Goal: Information Seeking & Learning: Check status

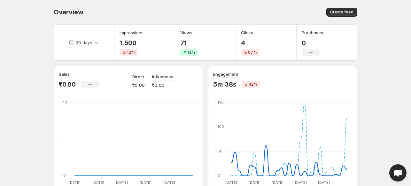
click at [129, 51] on span "12%" at bounding box center [131, 52] width 8 height 5
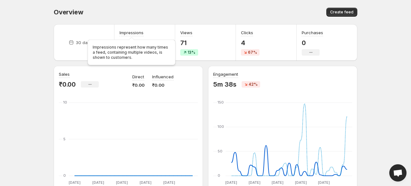
click at [130, 33] on h3 "Impressions" at bounding box center [132, 32] width 24 height 6
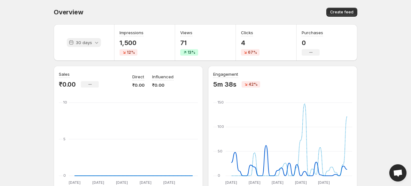
click at [83, 41] on p "30 days" at bounding box center [84, 42] width 16 height 6
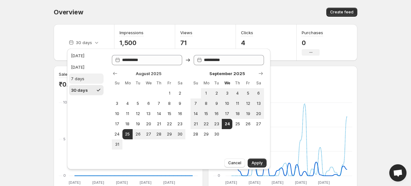
click at [78, 78] on div "7 days" at bounding box center [77, 78] width 13 height 6
type input "**********"
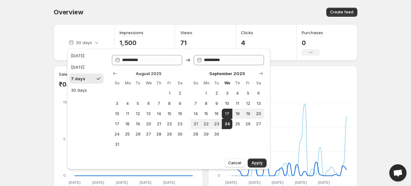
click at [257, 166] on button "Apply" at bounding box center [257, 163] width 19 height 9
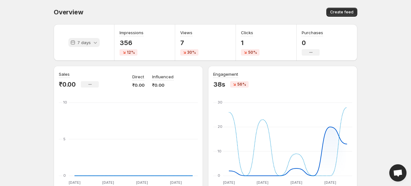
click at [87, 48] on div "7 days" at bounding box center [84, 42] width 61 height 36
click at [87, 46] on div "7 days" at bounding box center [83, 42] width 31 height 9
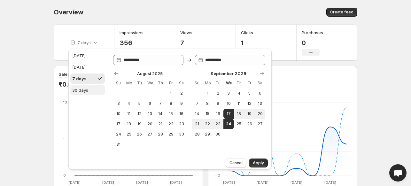
click at [86, 87] on button "30 days" at bounding box center [87, 90] width 35 height 10
type input "**********"
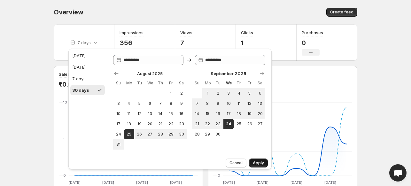
click at [259, 164] on span "Apply" at bounding box center [258, 162] width 11 height 5
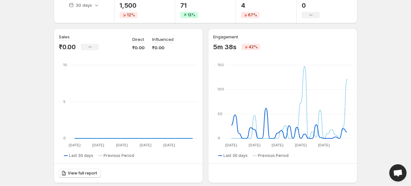
scroll to position [32, 0]
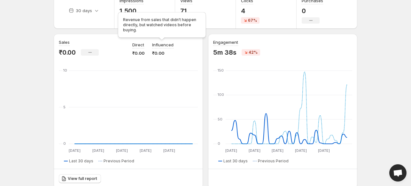
click at [157, 46] on p "Influenced" at bounding box center [162, 45] width 21 height 6
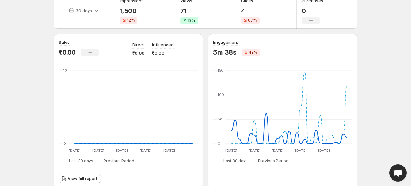
click at [154, 55] on p "₹0.00" at bounding box center [162, 53] width 21 height 6
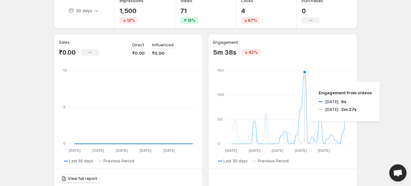
click at [305, 82] on icon at bounding box center [289, 108] width 116 height 72
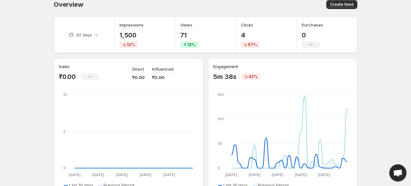
scroll to position [0, 0]
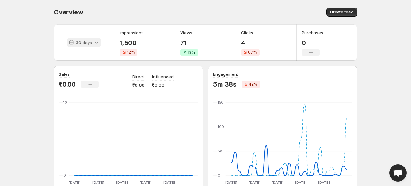
click at [88, 43] on p "30 days" at bounding box center [84, 42] width 16 height 6
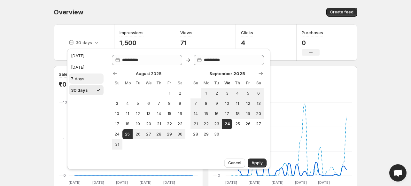
click at [76, 80] on div "7 days" at bounding box center [77, 78] width 13 height 6
type input "**********"
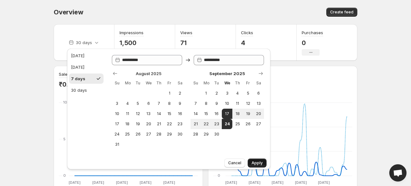
click at [260, 161] on span "Apply" at bounding box center [257, 162] width 11 height 5
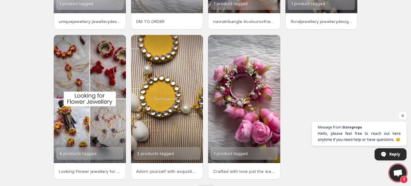
scroll to position [162, 0]
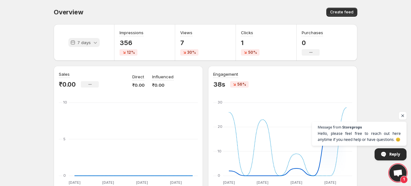
click at [83, 39] on p "7 days" at bounding box center [83, 42] width 13 height 6
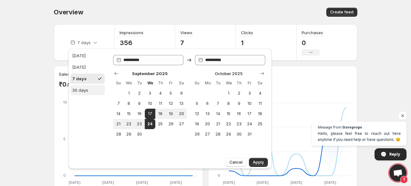
click at [87, 94] on button "30 days" at bounding box center [87, 90] width 35 height 10
type input "**********"
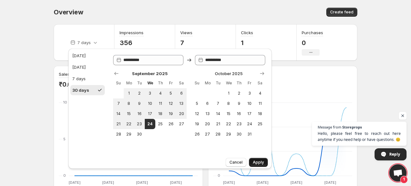
click at [264, 162] on span "Apply" at bounding box center [258, 162] width 11 height 5
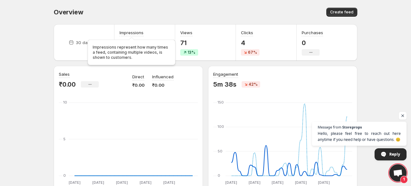
click at [127, 33] on h3 "Impressions" at bounding box center [132, 32] width 24 height 6
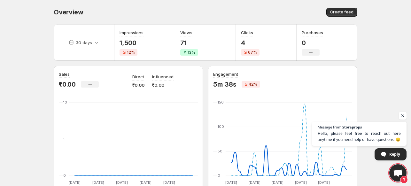
click at [28, 30] on body "Home Feeds Videos Subscription Settings Overview. This page is ready Overview C…" at bounding box center [205, 93] width 411 height 186
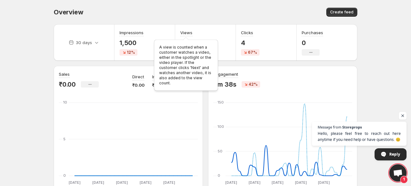
click at [185, 30] on h3 "Views" at bounding box center [186, 32] width 12 height 6
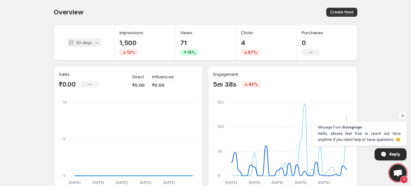
click at [82, 43] on p "30 days" at bounding box center [84, 42] width 16 height 6
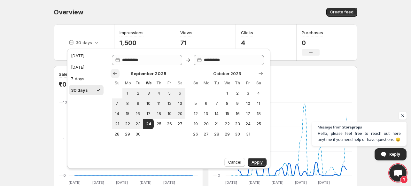
click at [114, 75] on icon "Show previous month, August 2025" at bounding box center [115, 73] width 6 height 6
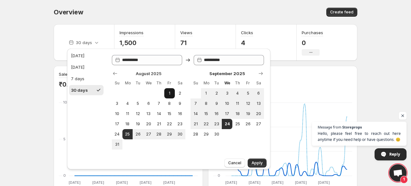
click at [167, 92] on span "1" at bounding box center [169, 93] width 5 height 5
type input "**********"
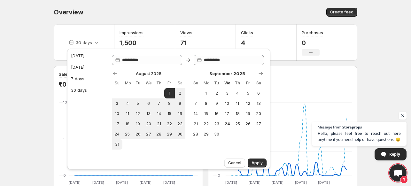
click at [124, 140] on td at bounding box center [127, 144] width 11 height 10
click at [120, 145] on button "31" at bounding box center [117, 144] width 11 height 10
type input "**********"
click at [254, 164] on span "Apply" at bounding box center [257, 162] width 11 height 5
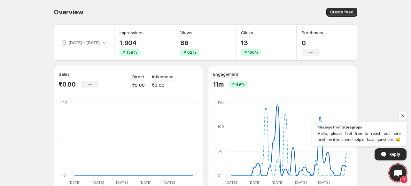
click at [65, 47] on div "[DATE] - [DATE]" at bounding box center [83, 42] width 49 height 9
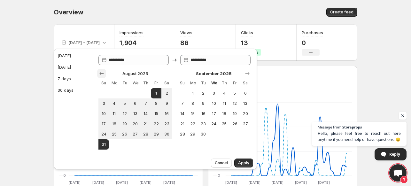
click at [102, 74] on icon "Show previous month, July 2025" at bounding box center [101, 73] width 6 height 6
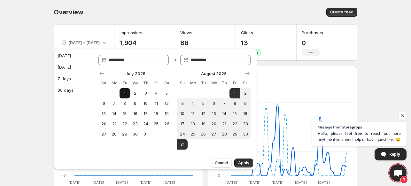
click at [124, 90] on button "1" at bounding box center [125, 93] width 11 height 10
type input "**********"
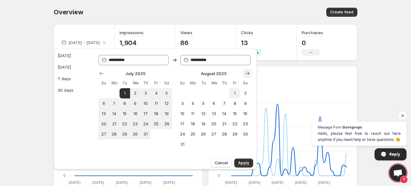
click at [248, 74] on icon "Show next month, September 2025" at bounding box center [248, 73] width 4 height 3
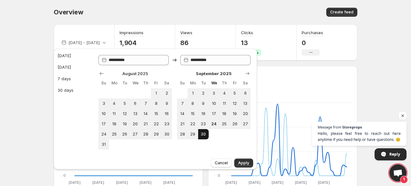
click at [202, 137] on button "30" at bounding box center [203, 134] width 11 height 10
type input "**********"
click at [245, 163] on span "Apply" at bounding box center [243, 162] width 11 height 5
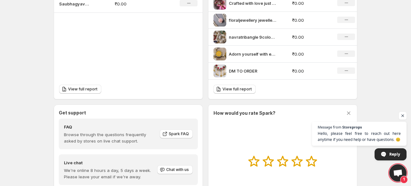
scroll to position [303, 0]
